Goal: Information Seeking & Learning: Learn about a topic

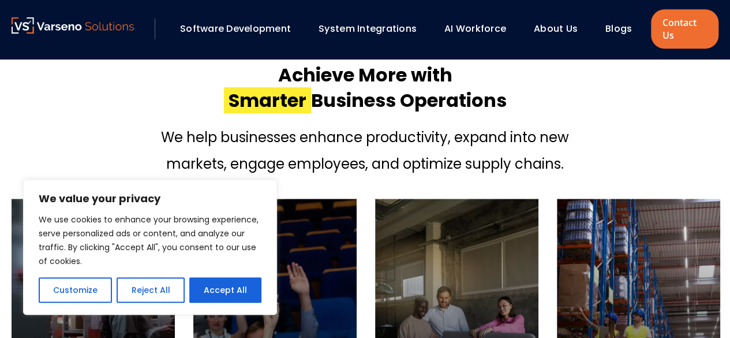
scroll to position [404, 0]
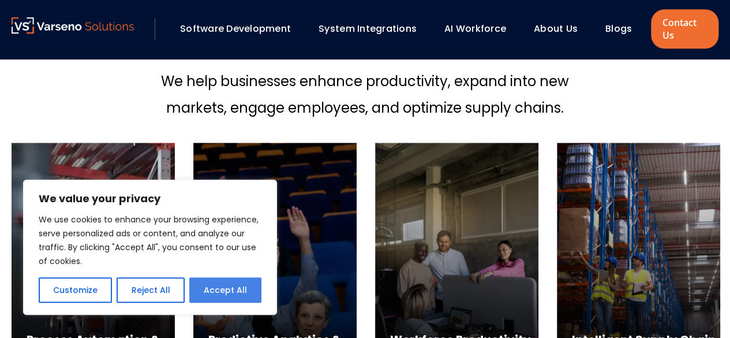
click at [204, 289] on button "Accept All" at bounding box center [225, 289] width 72 height 25
checkbox input "true"
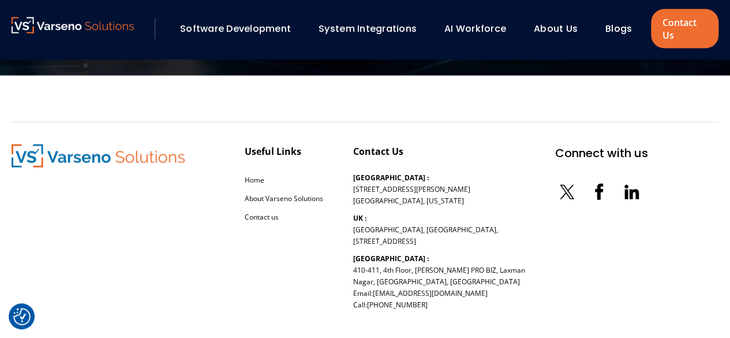
scroll to position [3545, 0]
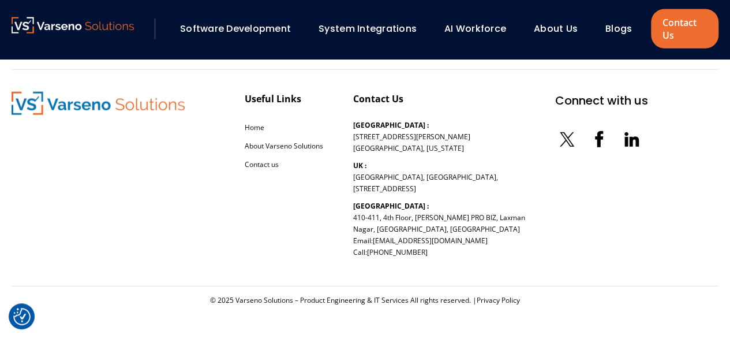
click at [350, 31] on link "System Integrations" at bounding box center [368, 28] width 98 height 13
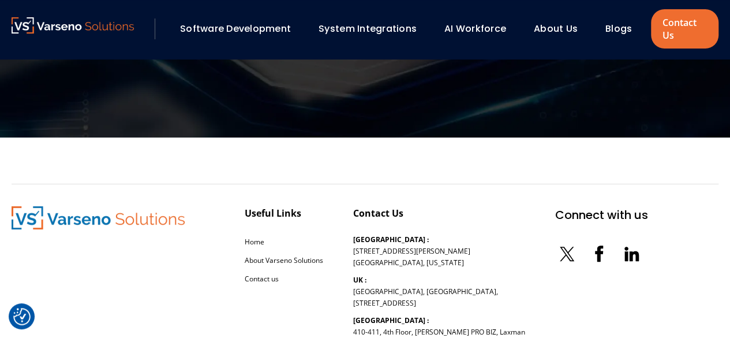
scroll to position [2336, 0]
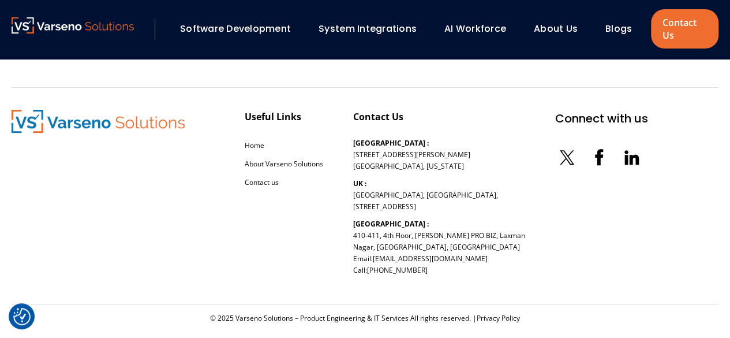
click at [237, 25] on link "Software Development" at bounding box center [235, 28] width 111 height 13
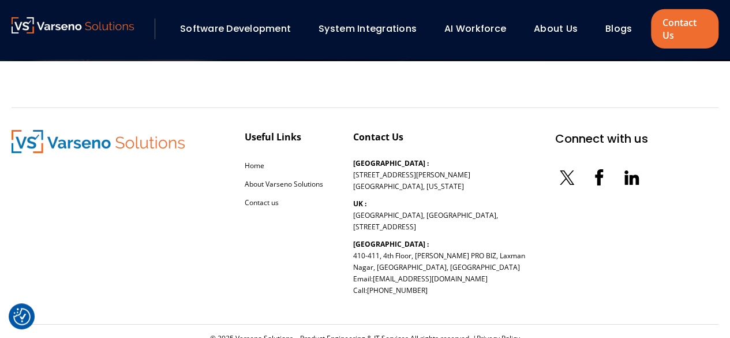
scroll to position [1904, 0]
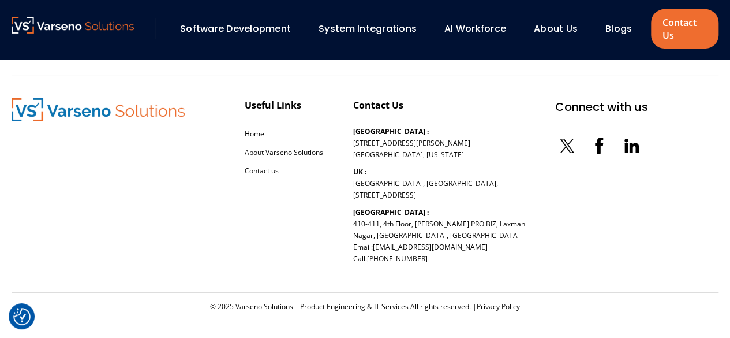
click at [484, 28] on link "AI Workforce" at bounding box center [475, 28] width 62 height 13
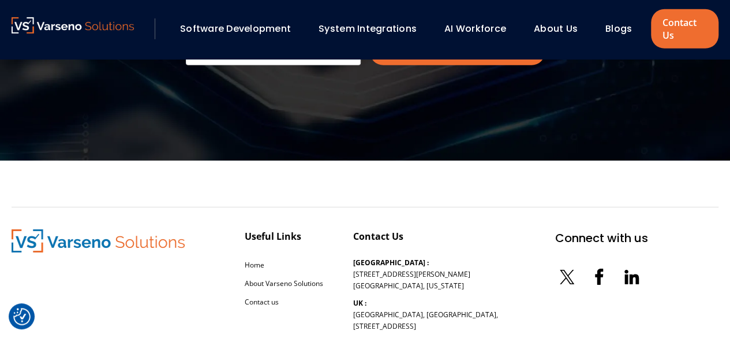
scroll to position [1984, 0]
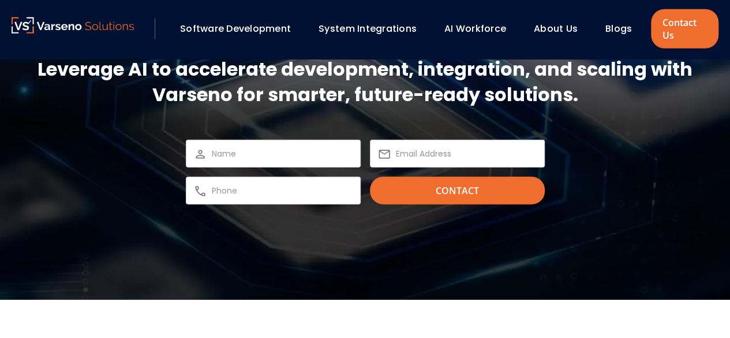
scroll to position [1904, 0]
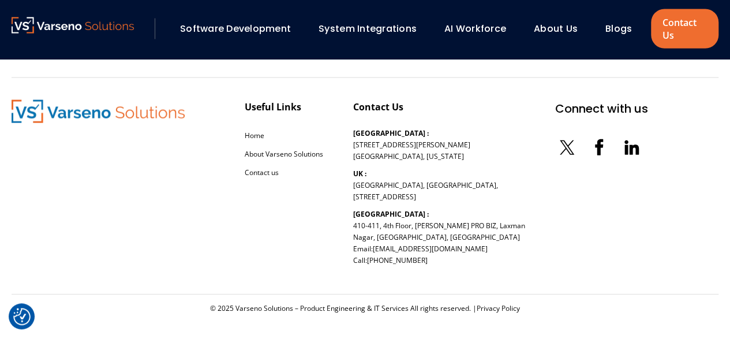
scroll to position [3545, 0]
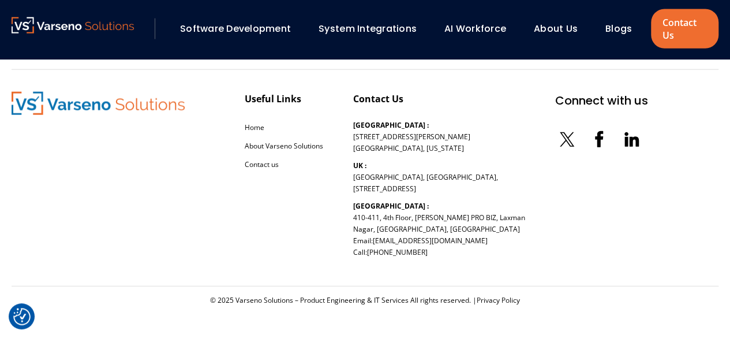
drag, startPoint x: 302, startPoint y: 148, endPoint x: 270, endPoint y: 125, distance: 40.1
click at [268, 145] on link "About Varseno Solutions" at bounding box center [284, 146] width 78 height 10
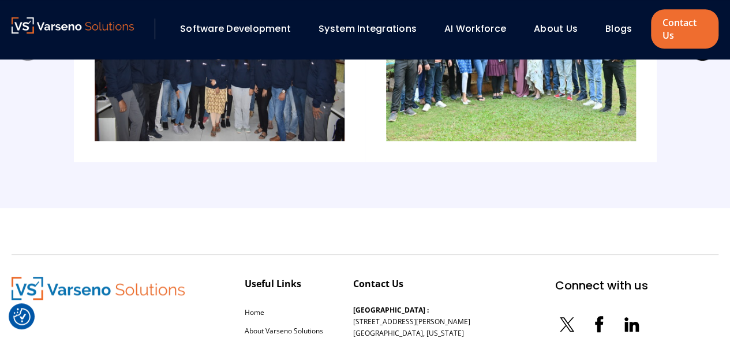
scroll to position [2597, 0]
